Goal: Transaction & Acquisition: Obtain resource

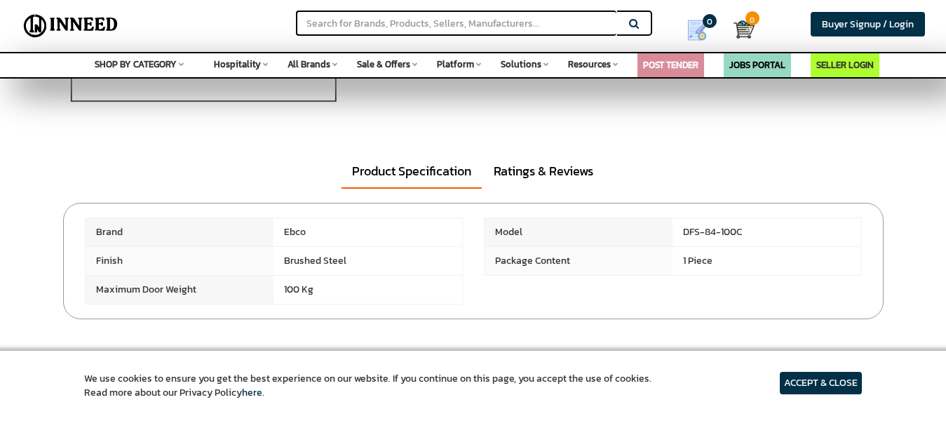
scroll to position [350, 0]
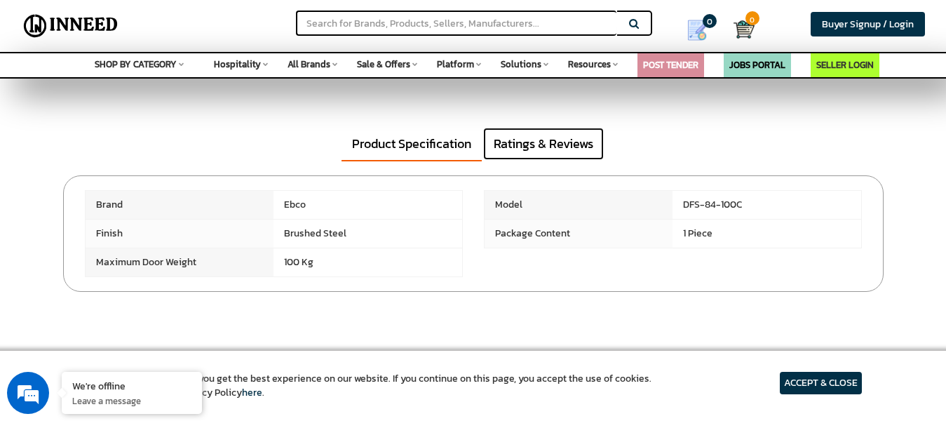
click at [565, 149] on link "Ratings & Reviews" at bounding box center [543, 144] width 121 height 32
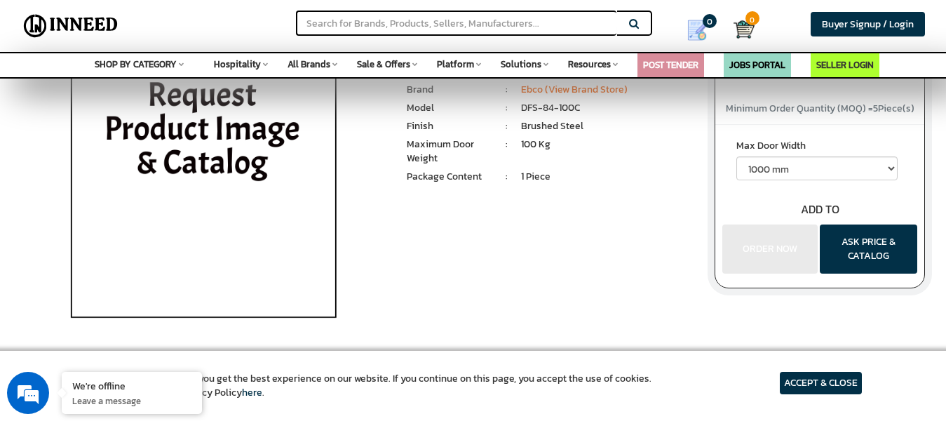
scroll to position [0, 0]
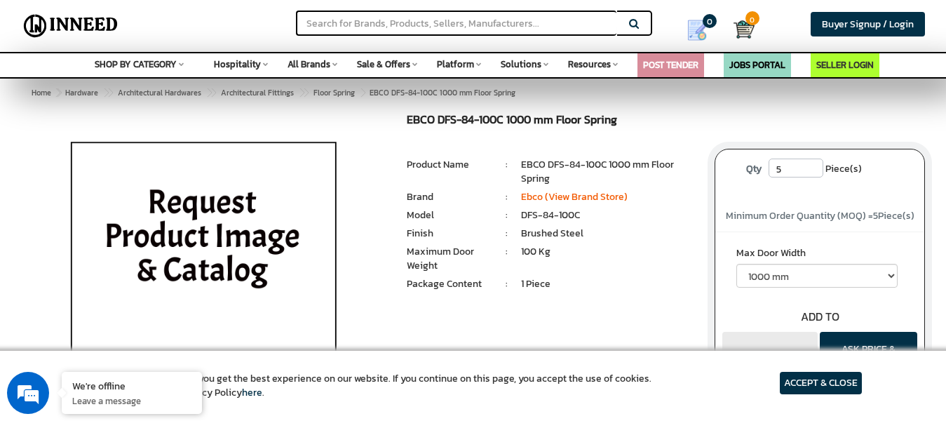
click at [797, 378] on article "ACCEPT & CLOSE" at bounding box center [820, 383] width 82 height 22
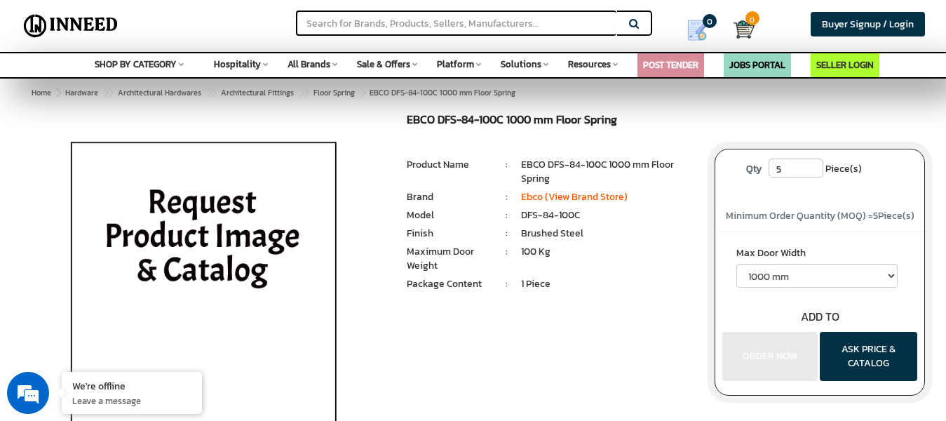
scroll to position [140, 0]
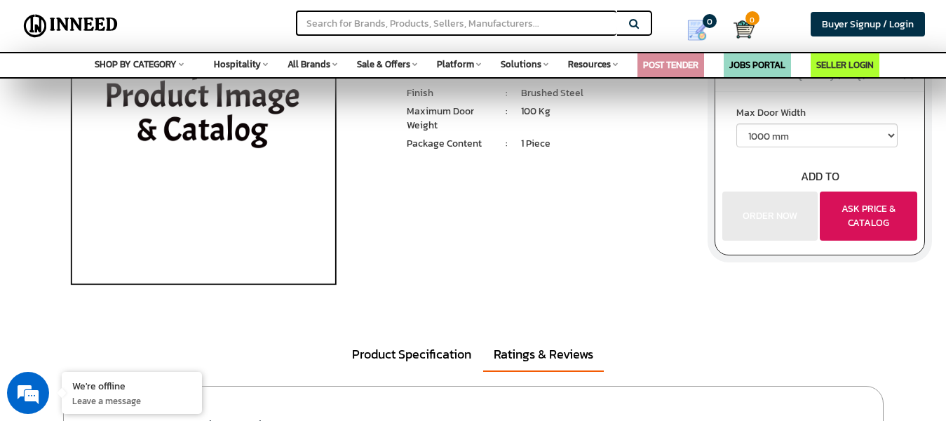
click at [850, 218] on button "ASK PRICE & CATALOG" at bounding box center [867, 215] width 97 height 49
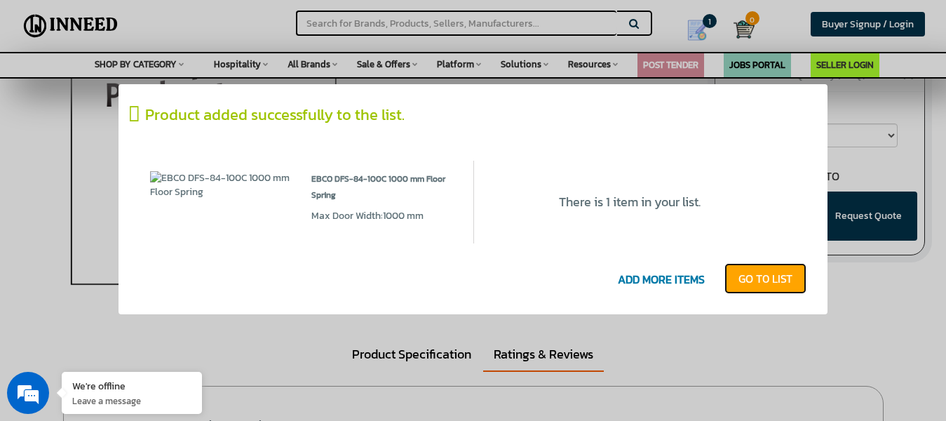
click at [771, 282] on link "GO T0 LIST" at bounding box center [765, 278] width 82 height 31
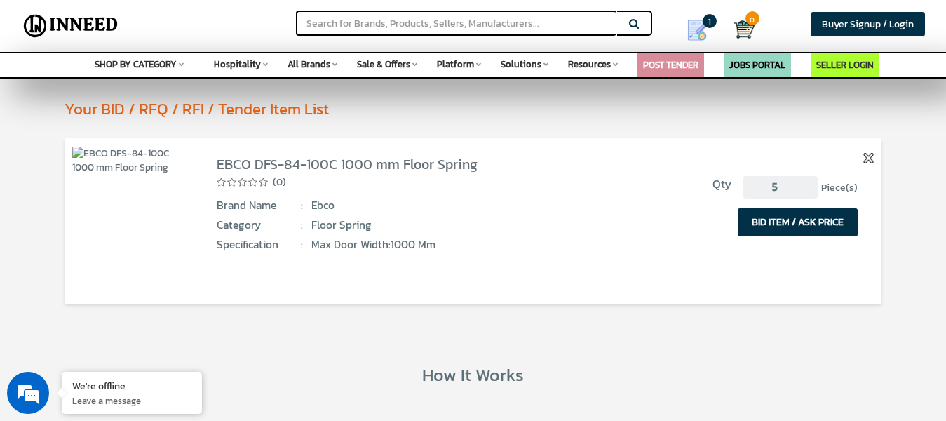
click at [773, 219] on button "BID ITEM / ASK PRICE" at bounding box center [797, 222] width 120 height 28
